Goal: Navigation & Orientation: Find specific page/section

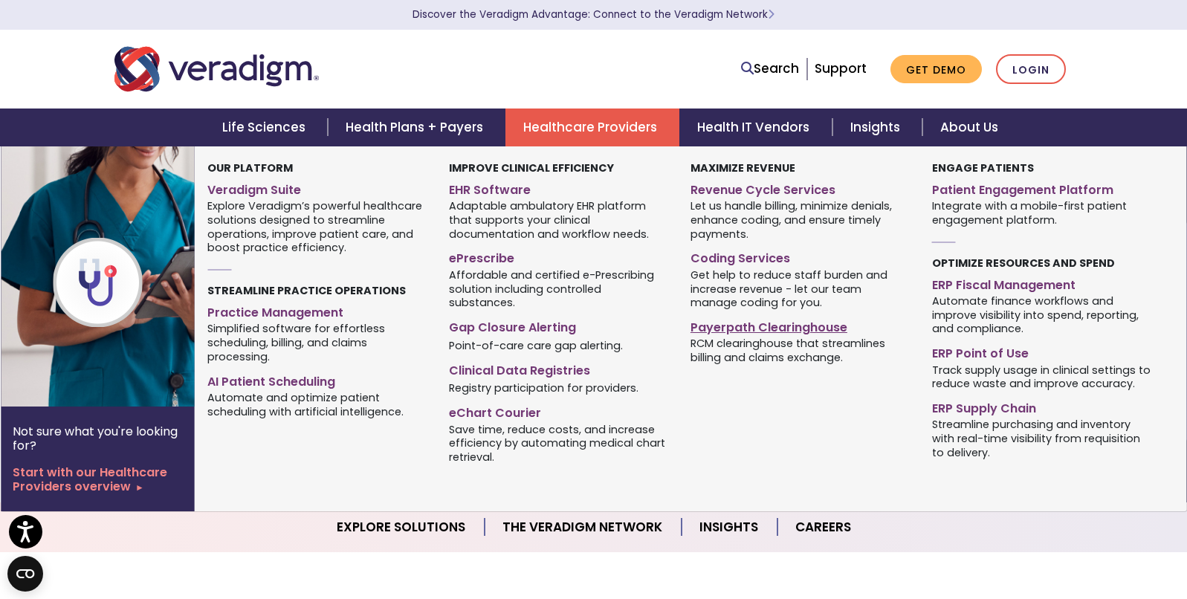
click at [730, 324] on link "Payerpath Clearinghouse" at bounding box center [799, 325] width 219 height 22
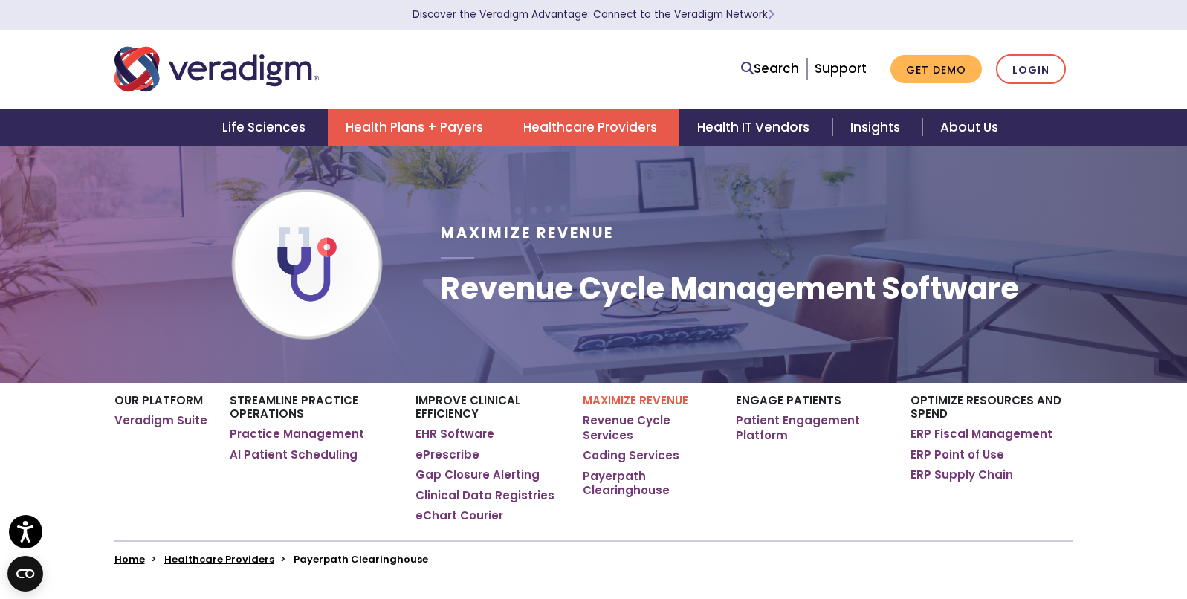
click at [450, 127] on link "Health Plans + Payers" at bounding box center [417, 128] width 178 height 38
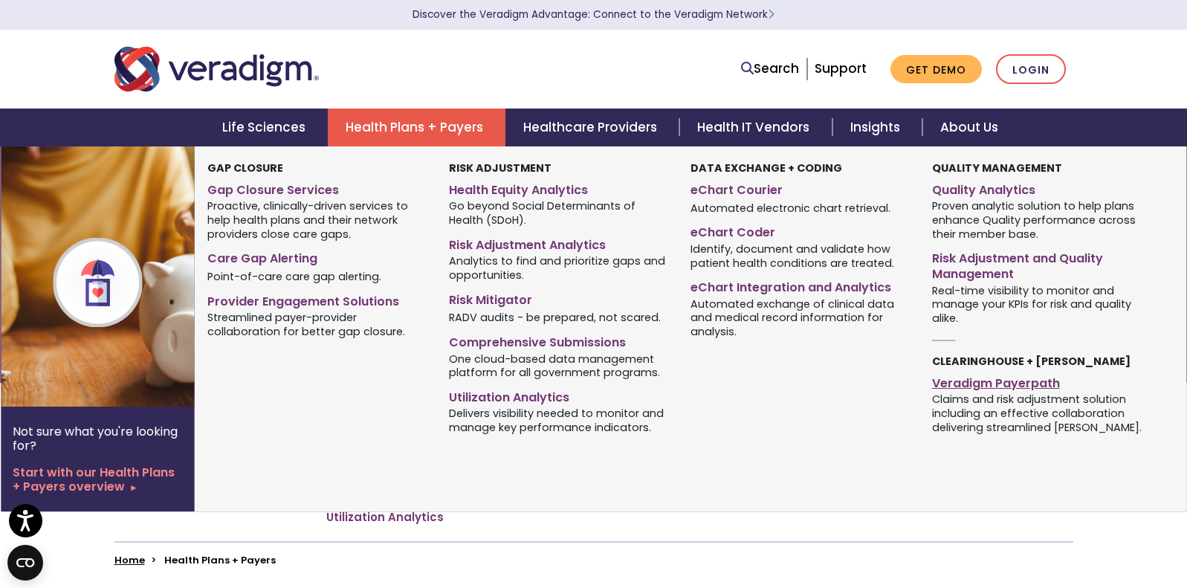
click at [994, 386] on link "Veradigm Payerpath" at bounding box center [1041, 381] width 219 height 22
